Goal: Find specific page/section: Find specific page/section

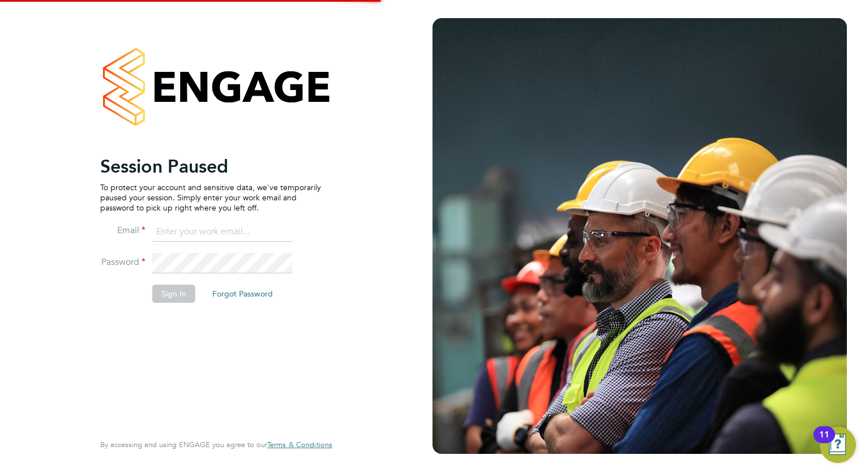
type input "megan.westlotorn@alliancemsp.co.uk"
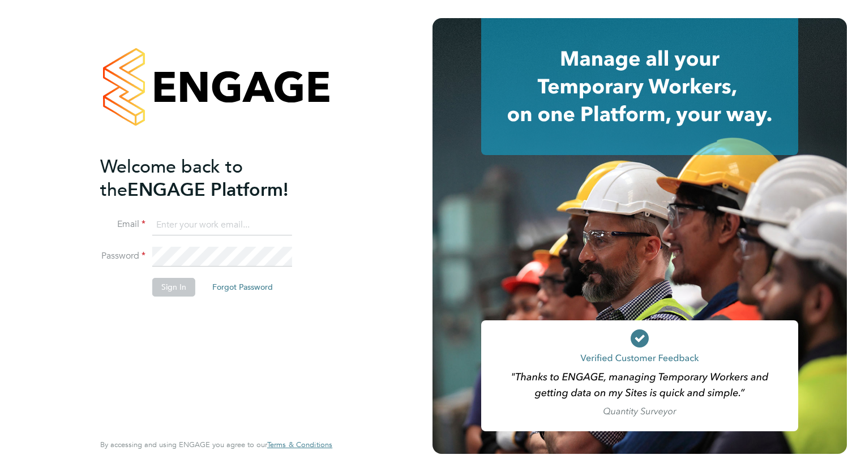
type input "[EMAIL_ADDRESS][DOMAIN_NAME]"
click at [192, 276] on li "Password" at bounding box center [210, 263] width 221 height 32
click at [181, 287] on button "Sign In" at bounding box center [173, 287] width 43 height 18
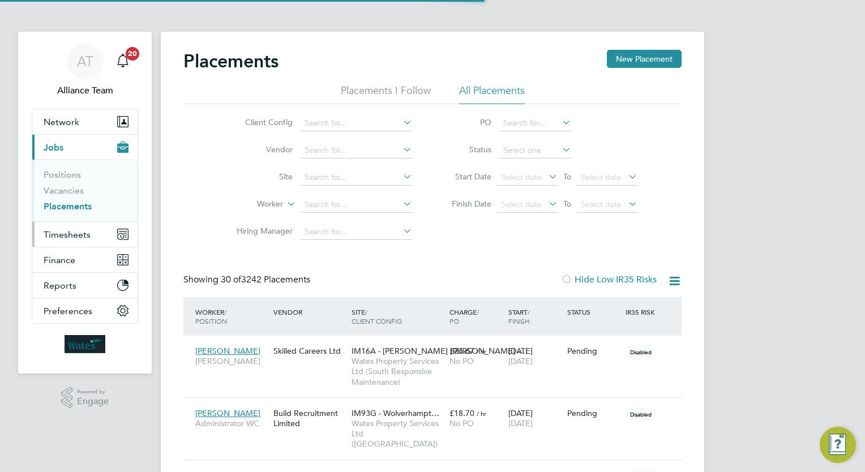
click at [57, 232] on span "Timesheets" at bounding box center [67, 234] width 47 height 11
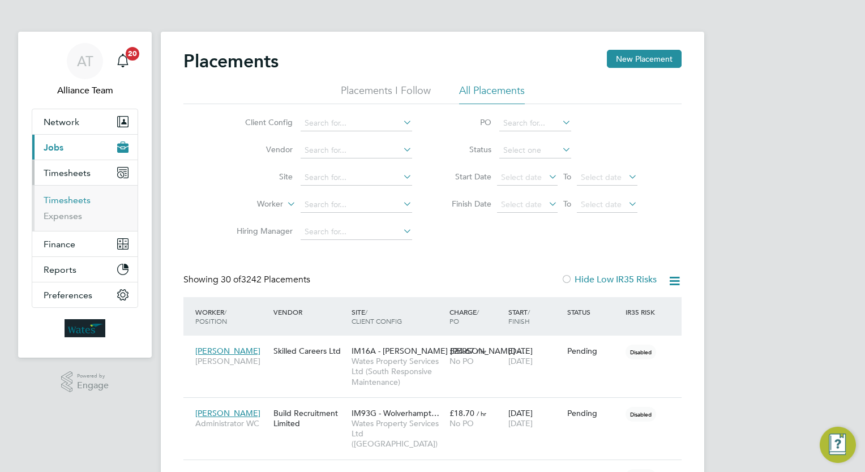
click at [84, 203] on link "Timesheets" at bounding box center [67, 200] width 47 height 11
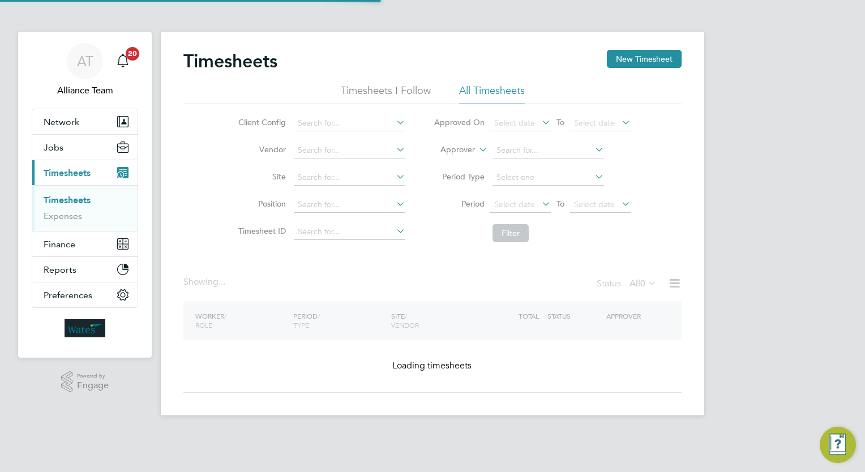
click at [460, 148] on label "Approver" at bounding box center [449, 149] width 51 height 11
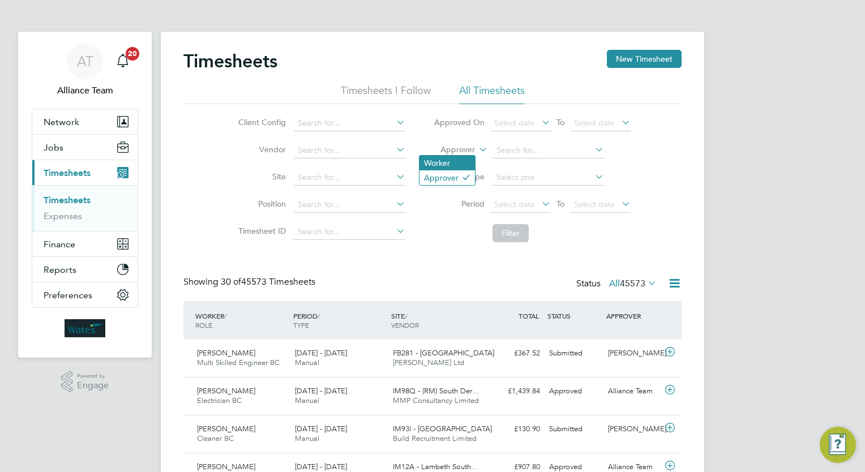
click at [446, 164] on li "Worker" at bounding box center [447, 163] width 55 height 15
click at [503, 150] on input at bounding box center [549, 151] width 112 height 16
click at [515, 164] on b "Darius" at bounding box center [530, 166] width 66 height 10
type input "Darius Williams"
click at [515, 234] on button "Filter" at bounding box center [511, 233] width 36 height 18
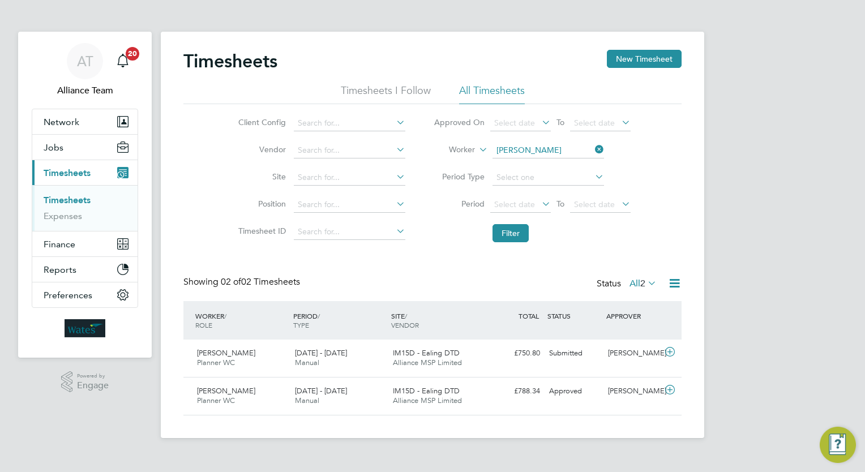
click at [782, 266] on div "AT Alliance Team Notifications 20 Applications: Network Team Members Businesses…" at bounding box center [432, 228] width 865 height 456
click at [787, 171] on div "AT Alliance Team Notifications 20 Applications: Network Team Members Businesses…" at bounding box center [432, 228] width 865 height 456
click at [740, 231] on div "AT Alliance Team Notifications 20 Applications: Network Team Members Businesses…" at bounding box center [432, 228] width 865 height 456
click at [832, 160] on div "AT Alliance Team Notifications 20 Applications: Network Team Members Businesses…" at bounding box center [432, 228] width 865 height 456
drag, startPoint x: 842, startPoint y: 131, endPoint x: 828, endPoint y: 67, distance: 66.0
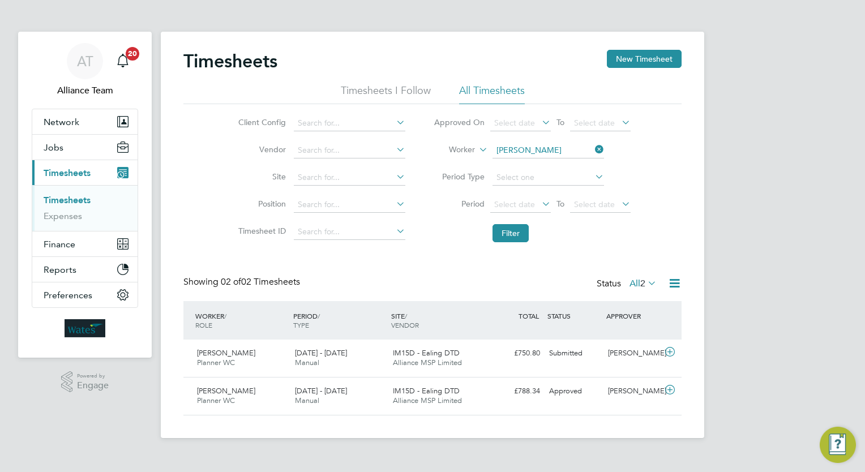
click at [842, 131] on div "AT Alliance Team Notifications 20 Applications: Network Team Members Businesses…" at bounding box center [432, 228] width 865 height 456
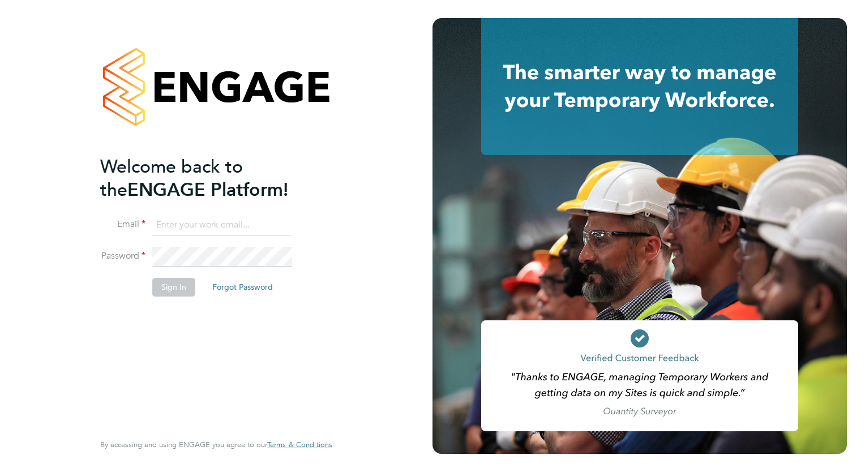
type input "megan.westlotorn@alliancemsp.co.uk"
click at [181, 279] on button "Sign In" at bounding box center [173, 287] width 43 height 18
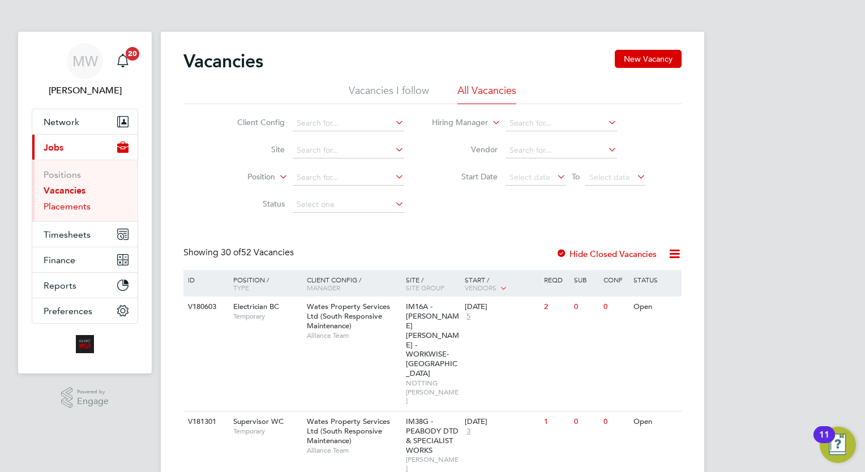
click at [58, 204] on link "Placements" at bounding box center [67, 206] width 47 height 11
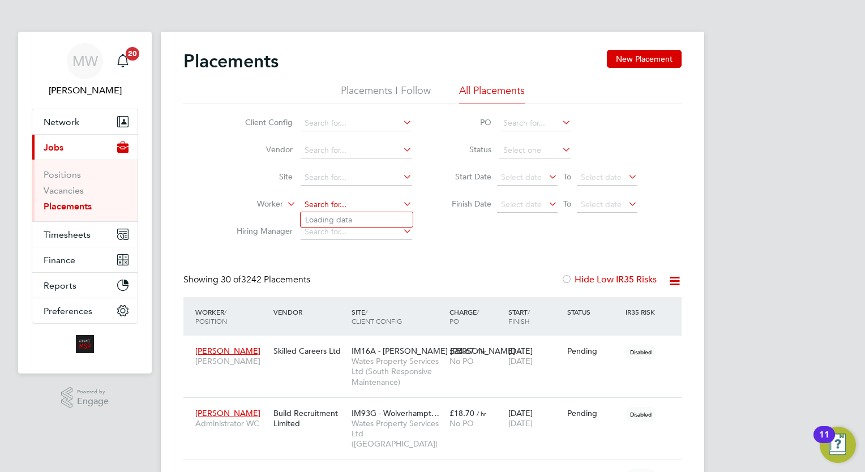
click at [345, 209] on input at bounding box center [357, 205] width 112 height 16
click at [344, 214] on li "Algert Ndreu" at bounding box center [357, 219] width 112 height 15
type input "[PERSON_NAME]"
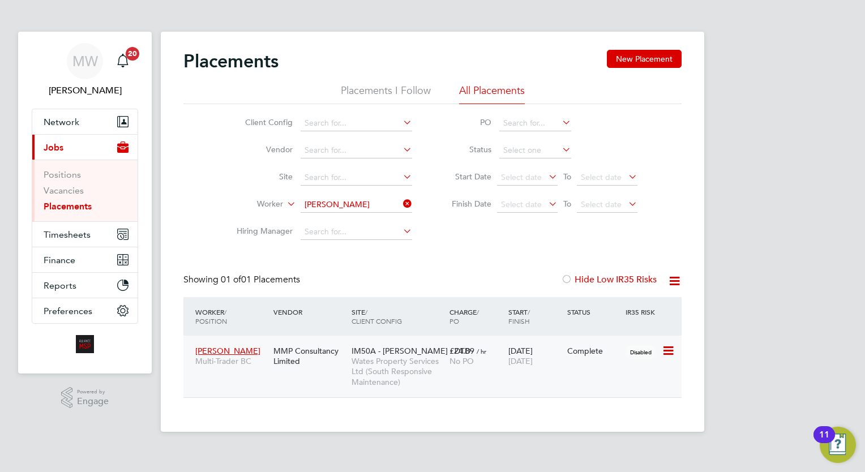
click at [532, 366] on div "11 Aug 2025 29 Aug 2025" at bounding box center [535, 356] width 59 height 32
